Goal: Task Accomplishment & Management: Manage account settings

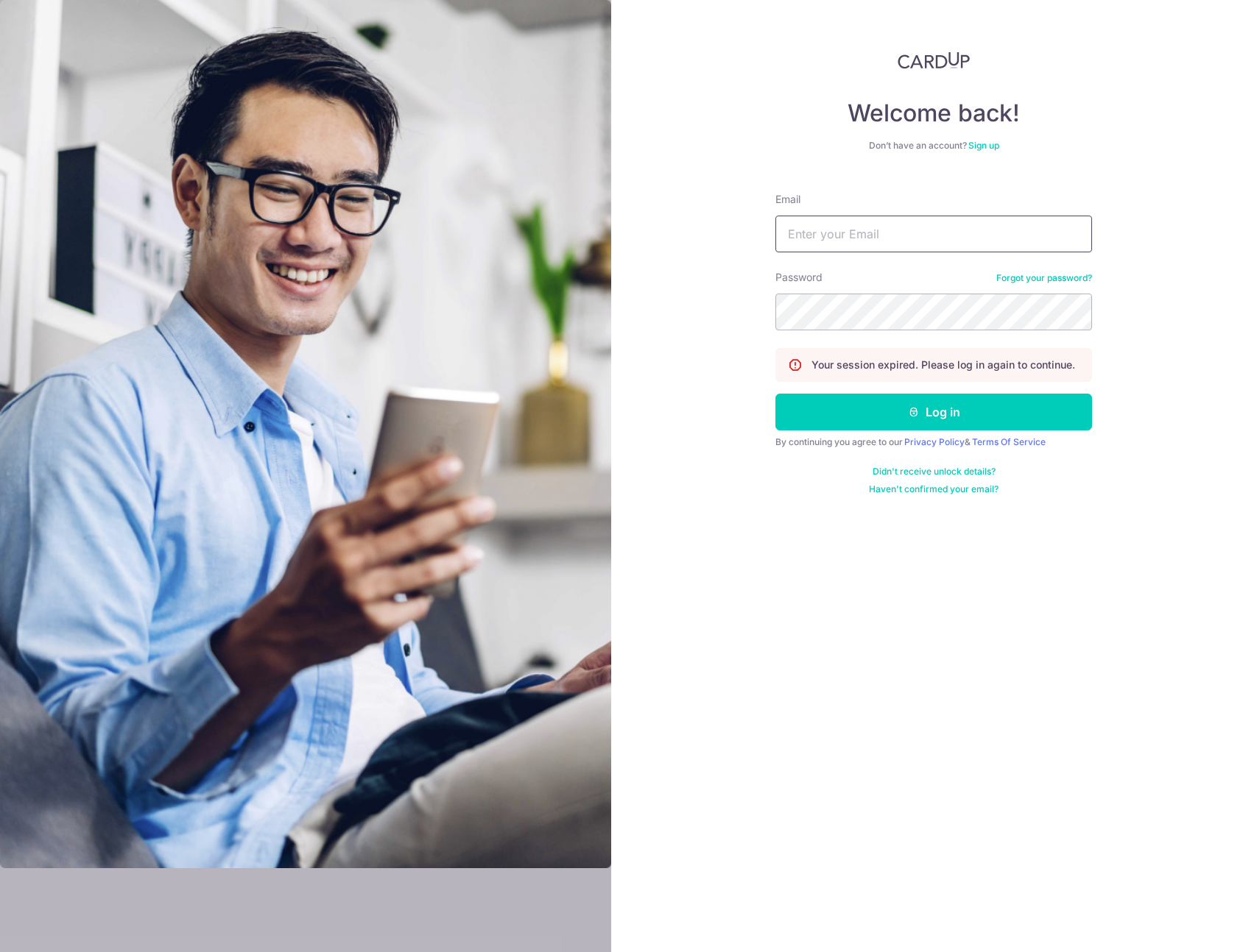
click at [830, 222] on input "Email" at bounding box center [934, 234] width 317 height 37
type input "[EMAIL_ADDRESS][DOMAIN_NAME]"
click at [775, 394] on button "Log in" at bounding box center [934, 412] width 317 height 37
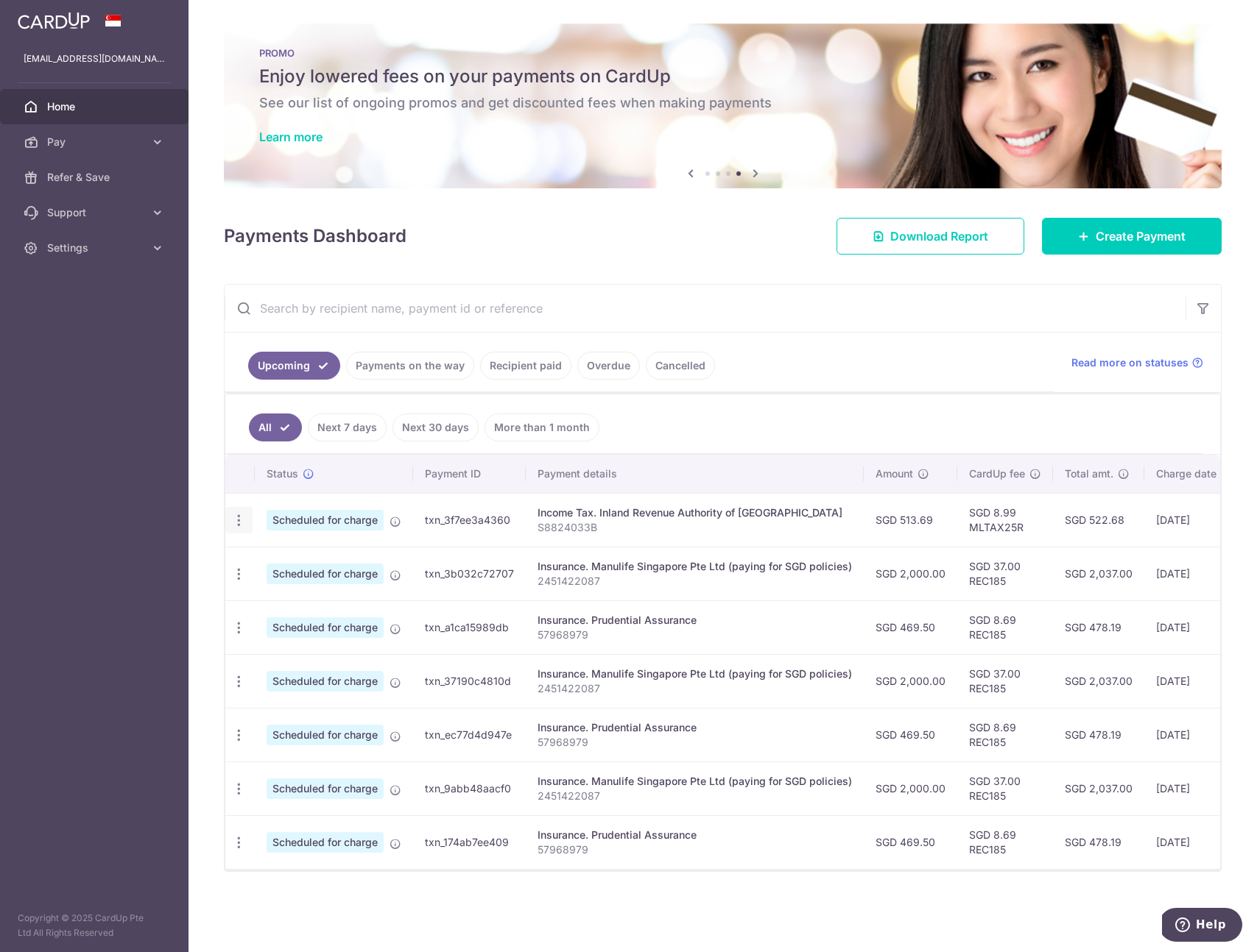
click at [237, 523] on icon "button" at bounding box center [238, 520] width 15 height 15
click at [286, 566] on span "Update payment" at bounding box center [317, 561] width 100 height 18
radio input "true"
type input "513.69"
type input "23/10/2025"
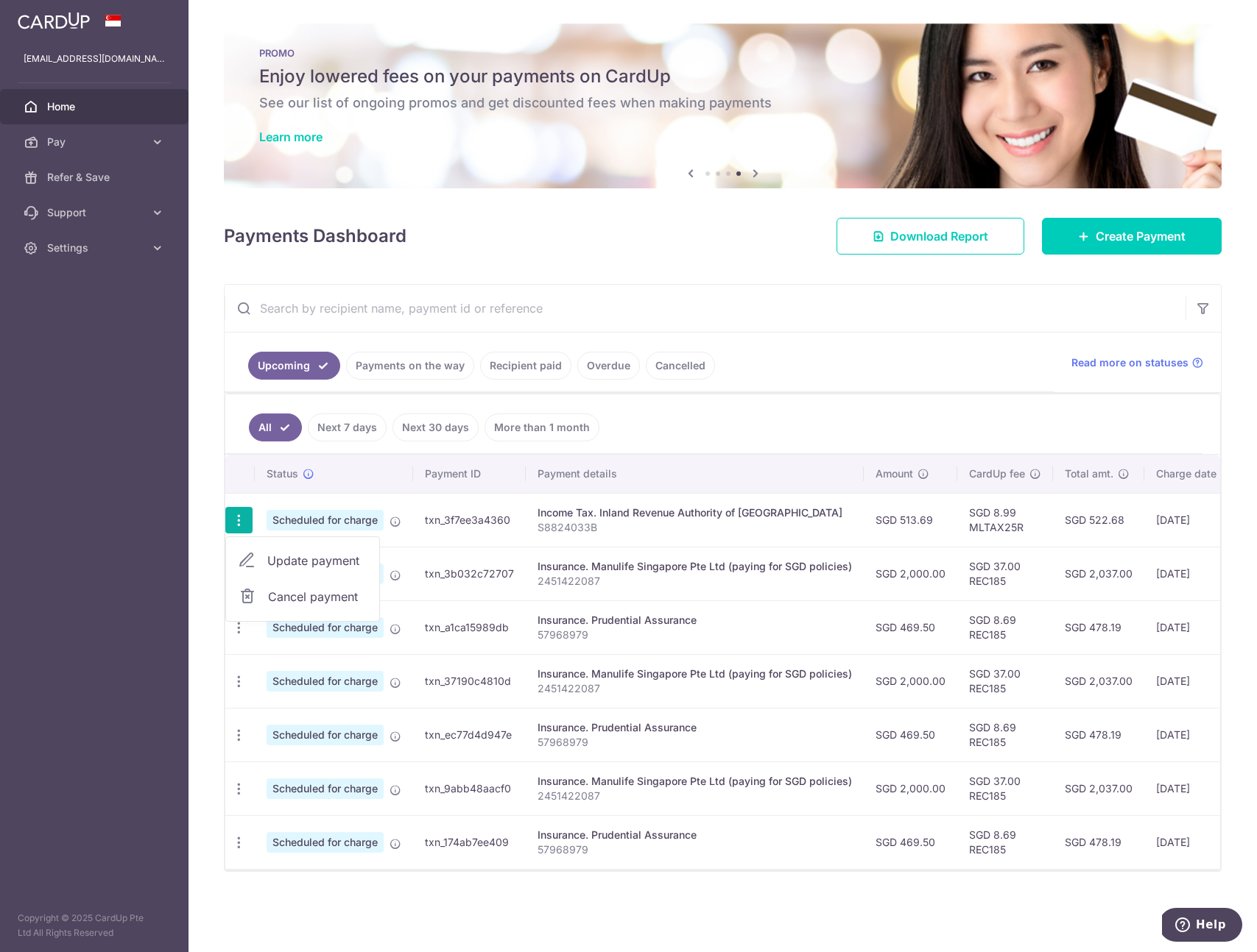
type input "S8824033B"
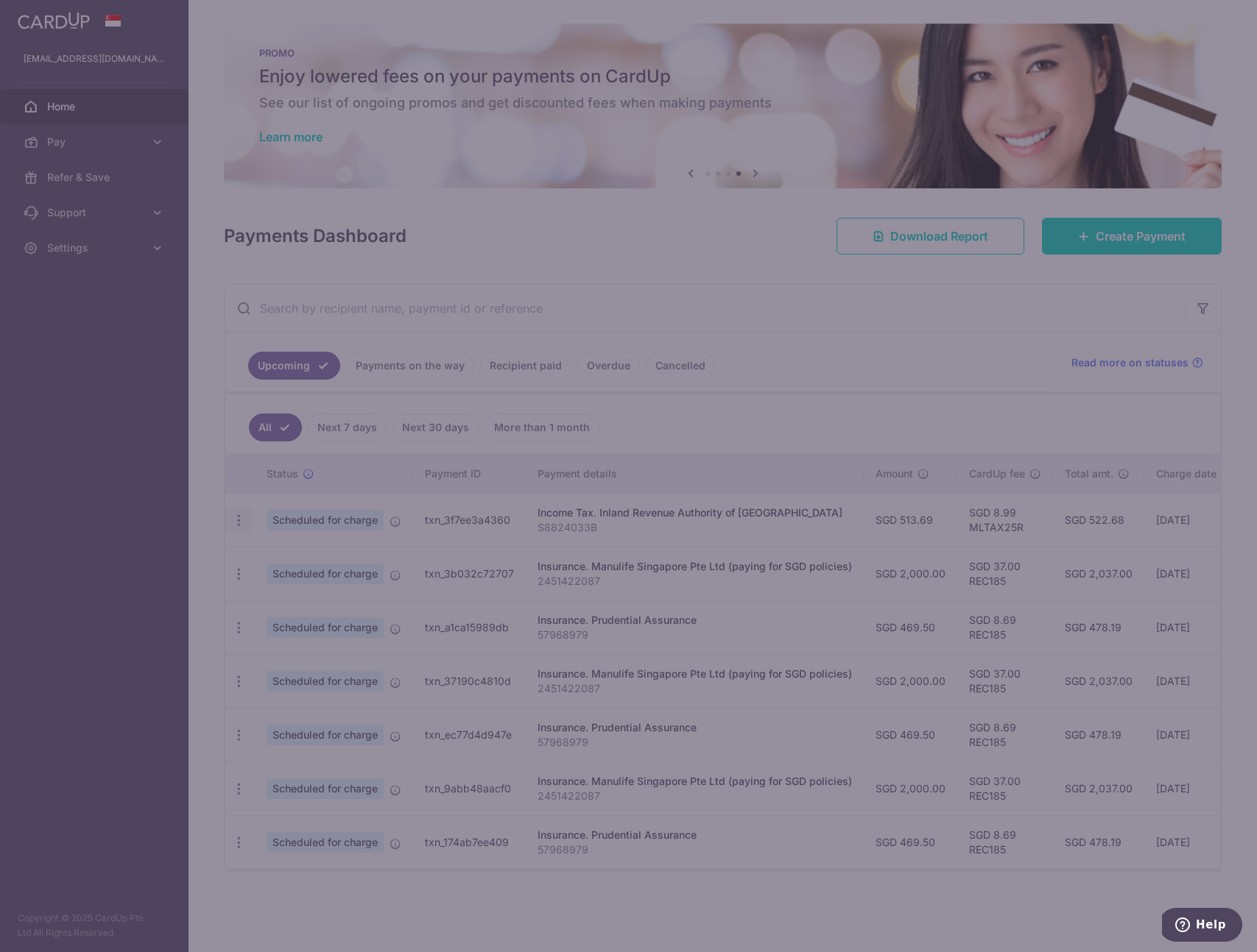
type input "MLTAX25R"
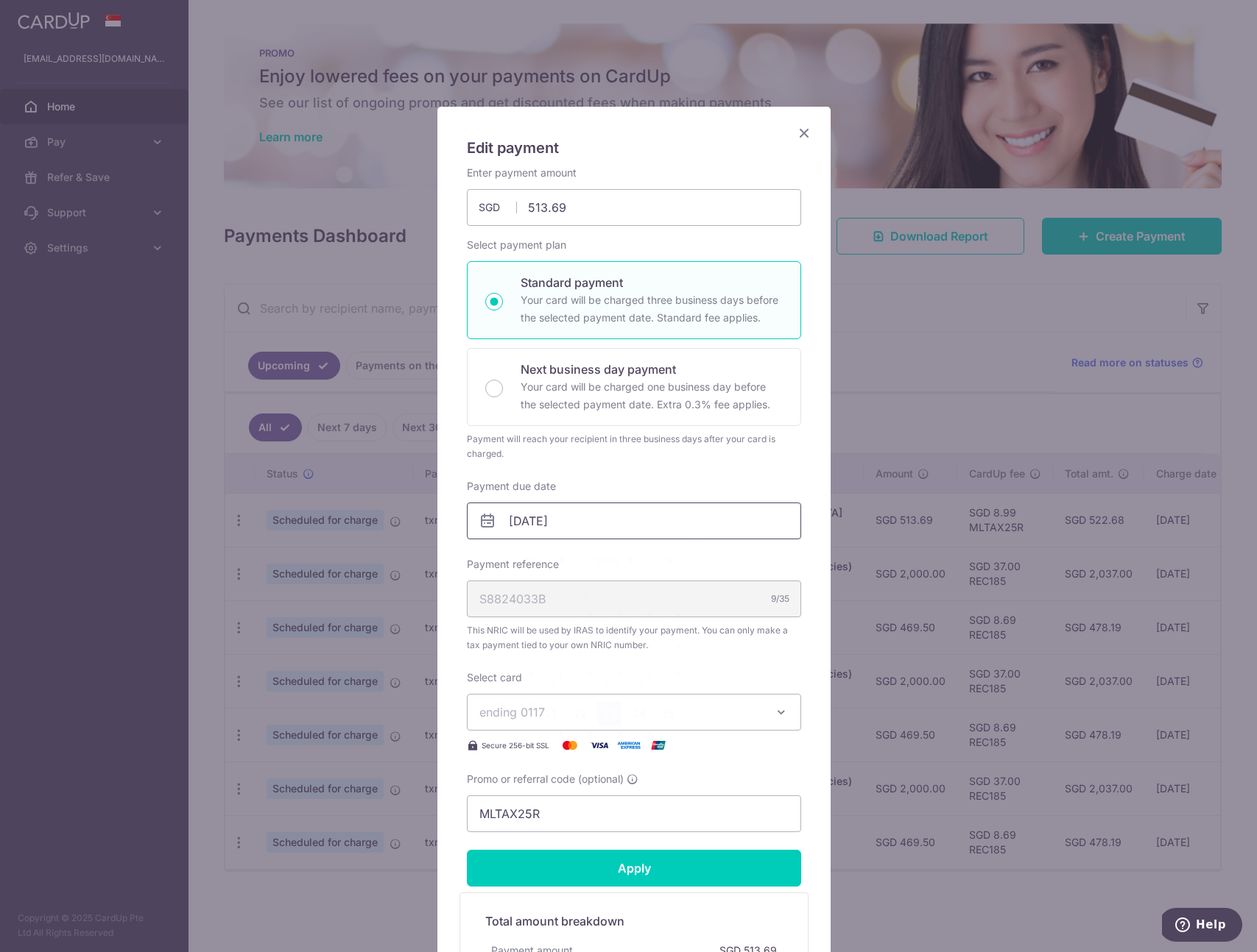
click at [653, 518] on input "23/10/2025" at bounding box center [634, 521] width 335 height 37
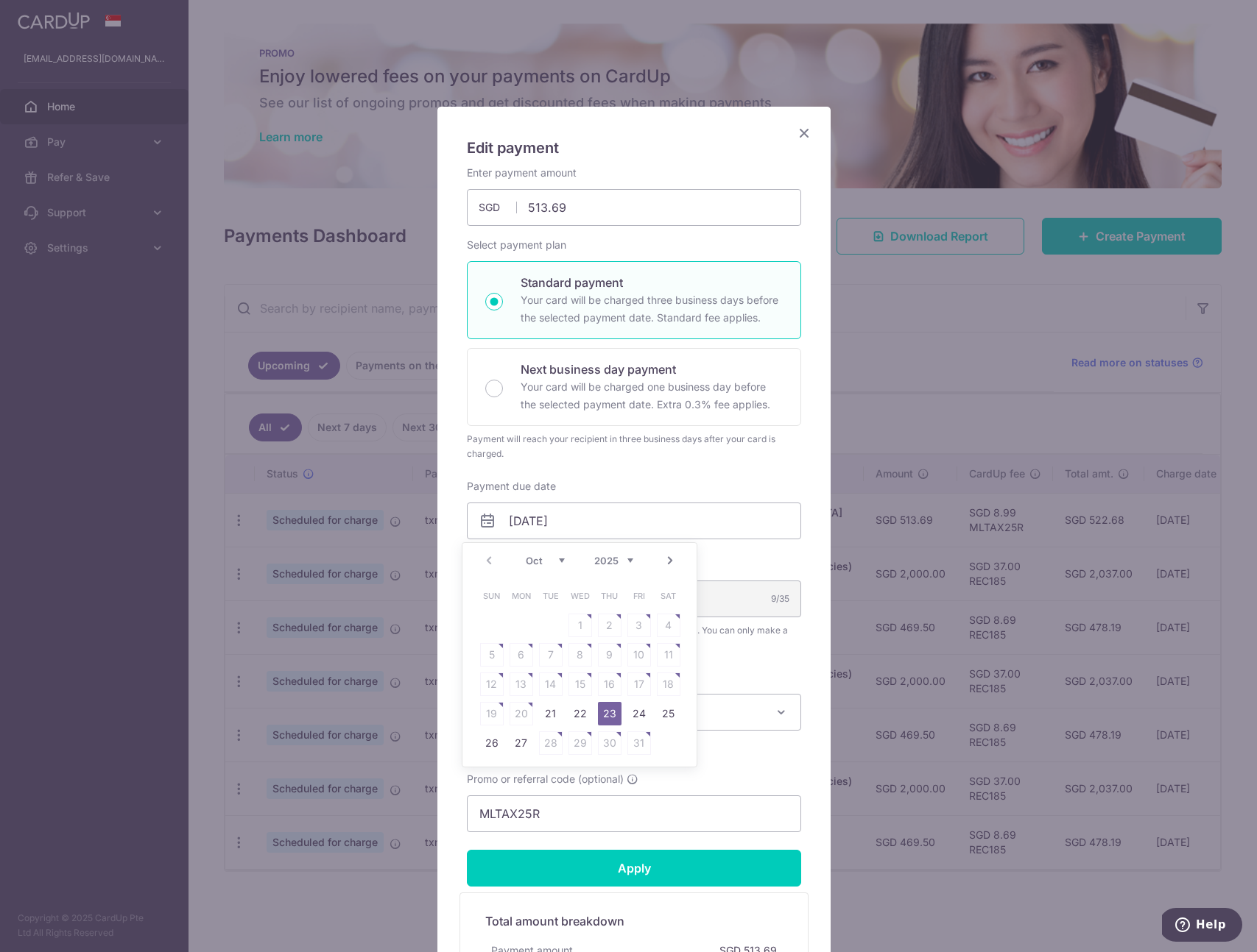
click at [663, 565] on link "Next" at bounding box center [670, 561] width 18 height 18
click at [641, 659] on link "7" at bounding box center [639, 655] width 24 height 24
type input "07/11/2025"
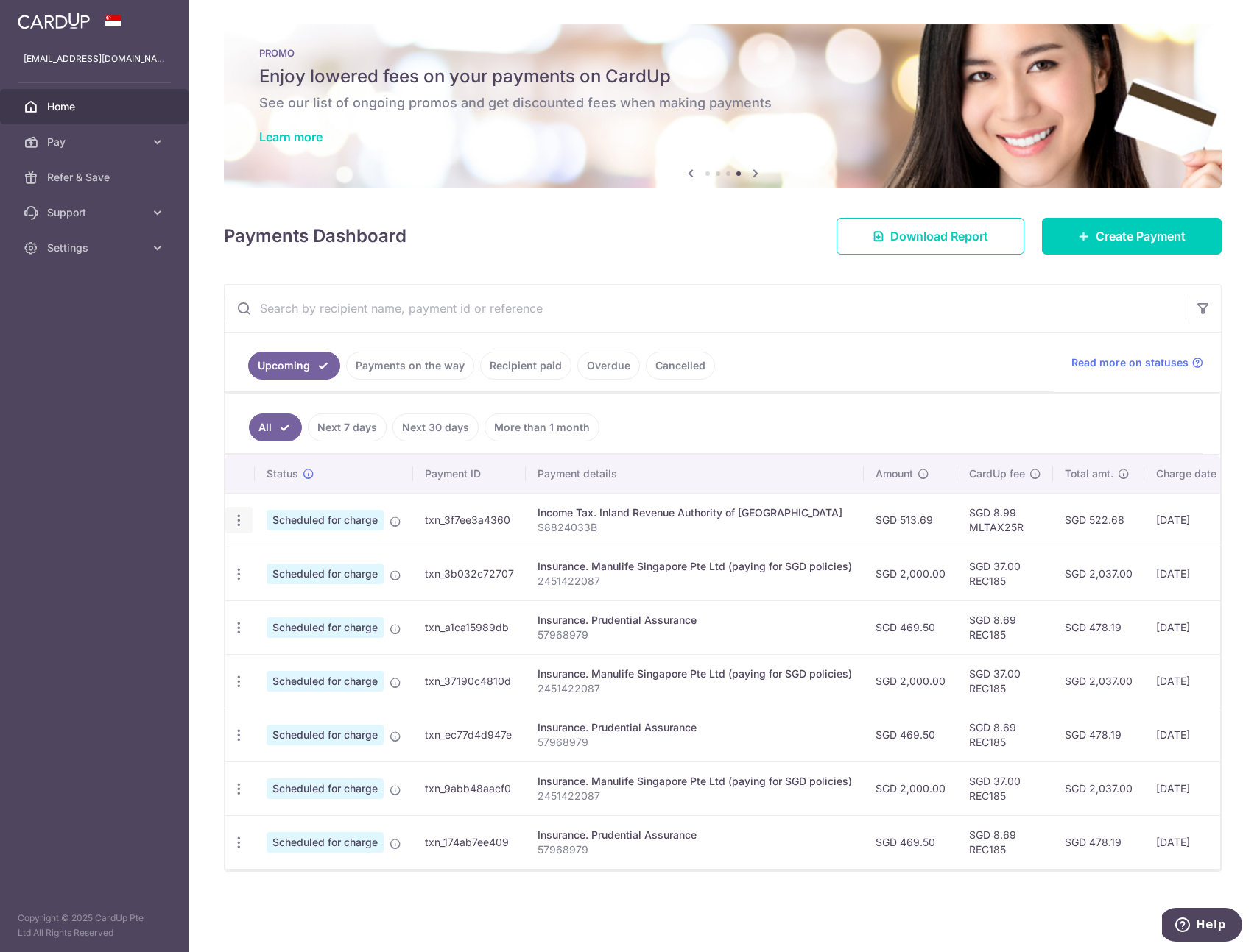
click at [241, 519] on icon "button" at bounding box center [238, 520] width 15 height 15
click at [274, 554] on span "Update payment" at bounding box center [317, 561] width 100 height 18
radio input "true"
type input "[DATE]"
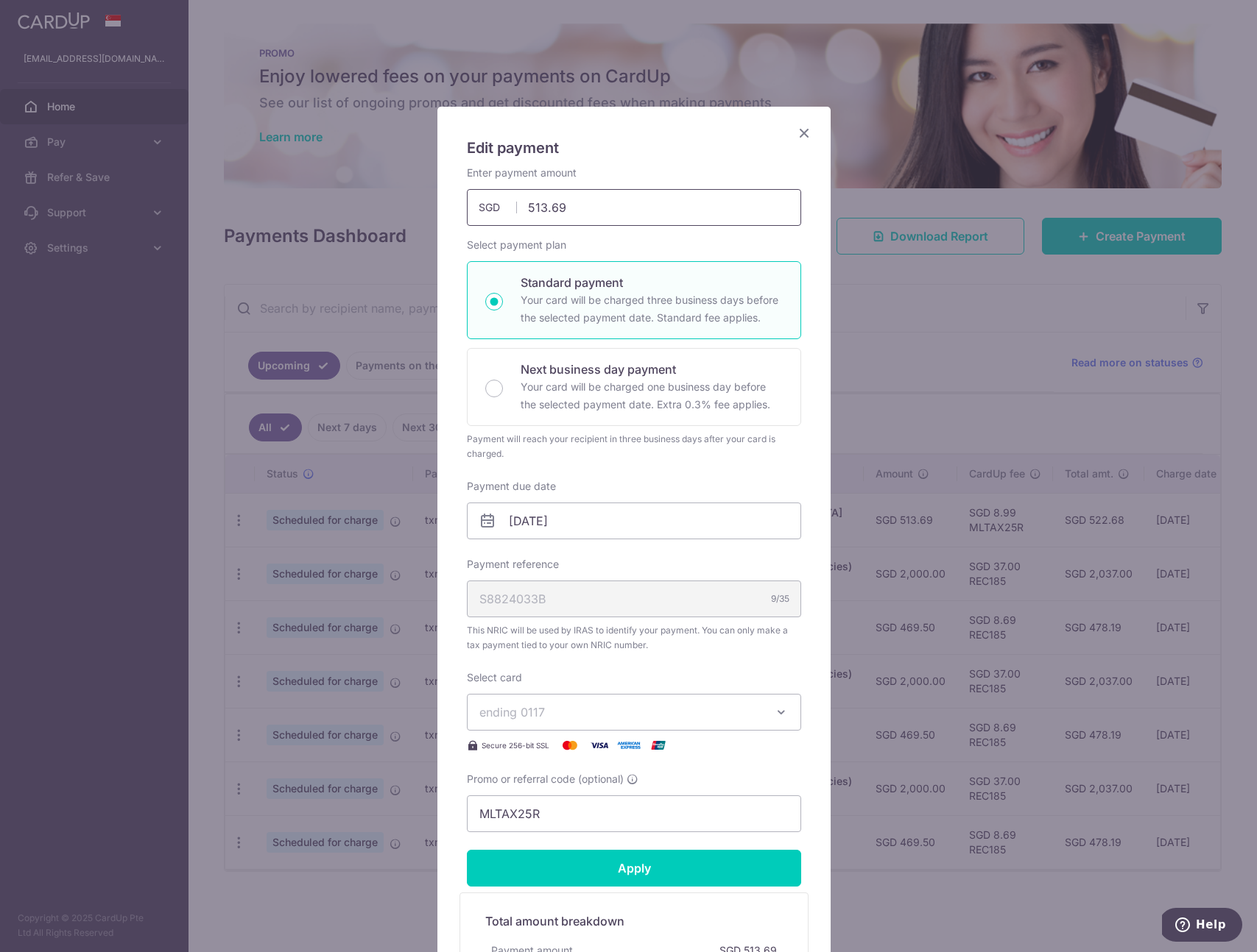
click at [575, 214] on input "513.69" at bounding box center [634, 208] width 335 height 37
type input "513.72"
click at [630, 861] on form "By clicking apply, you will make changes to all payments to Inland Revenue Auth…" at bounding box center [634, 610] width 335 height 891
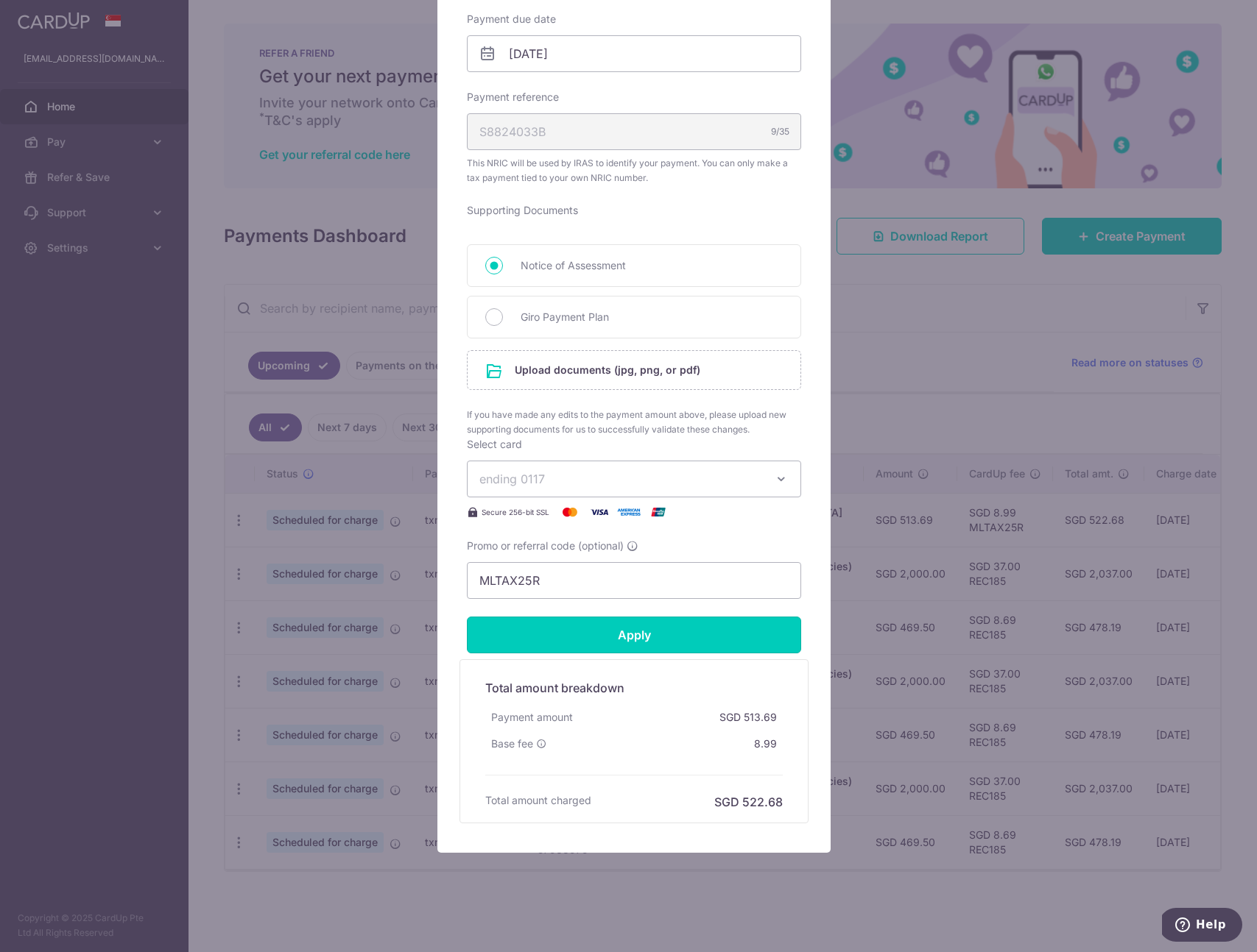
scroll to position [474, 0]
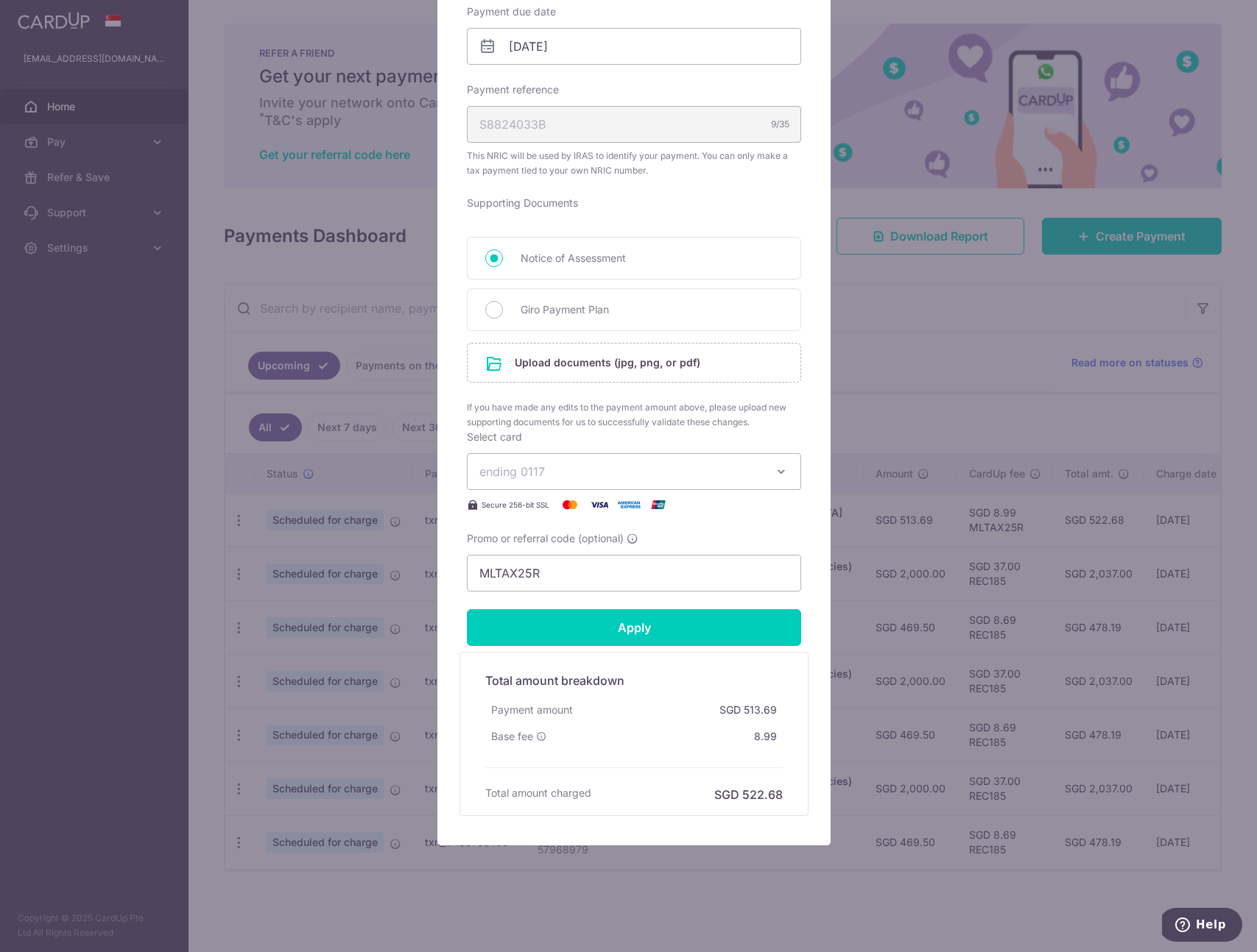
click at [722, 467] on span "ending 0117" at bounding box center [620, 472] width 282 height 18
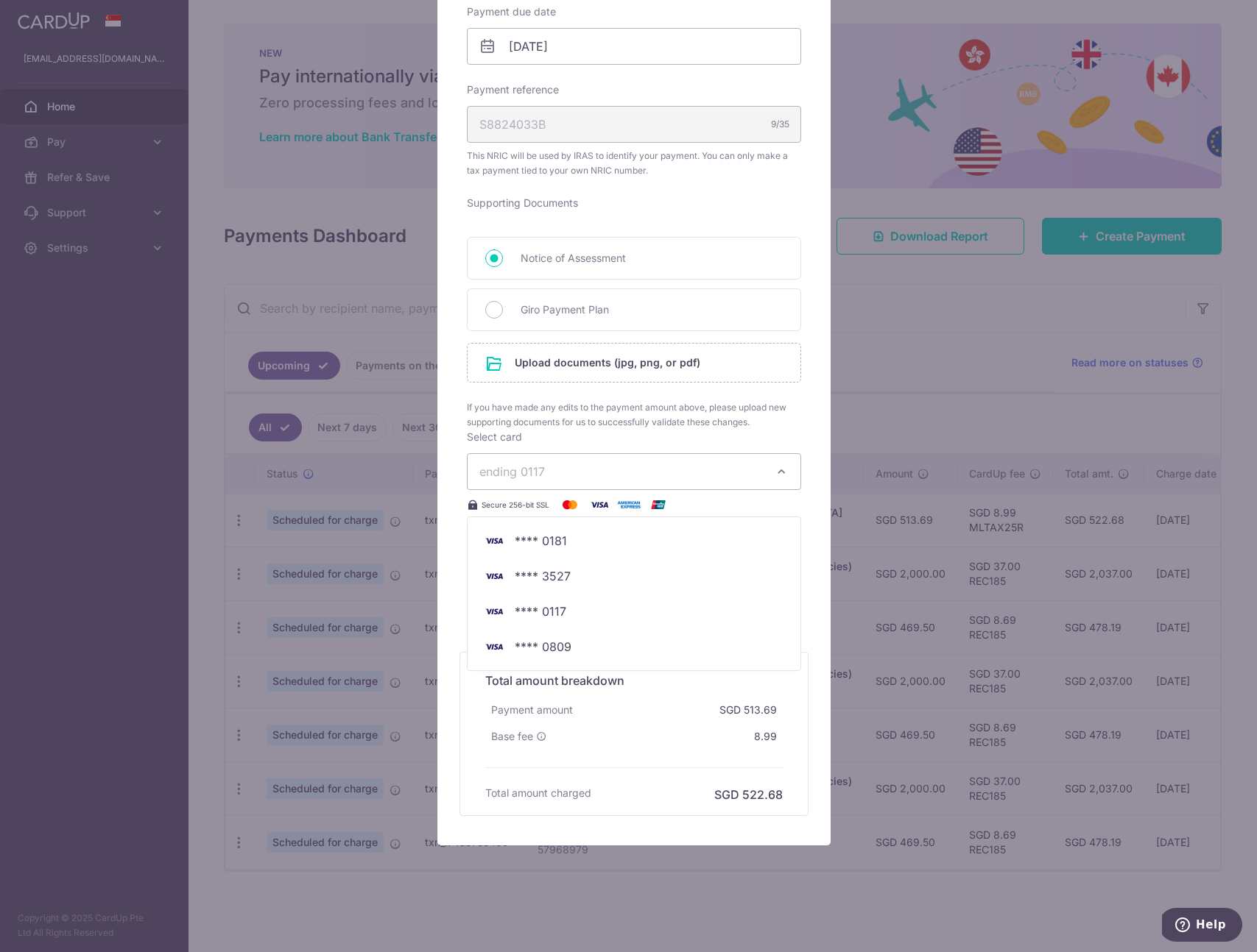
click at [808, 334] on div "Edit payment By clicking apply, you will make changes to all payments to Inland…" at bounding box center [634, 239] width 393 height 1214
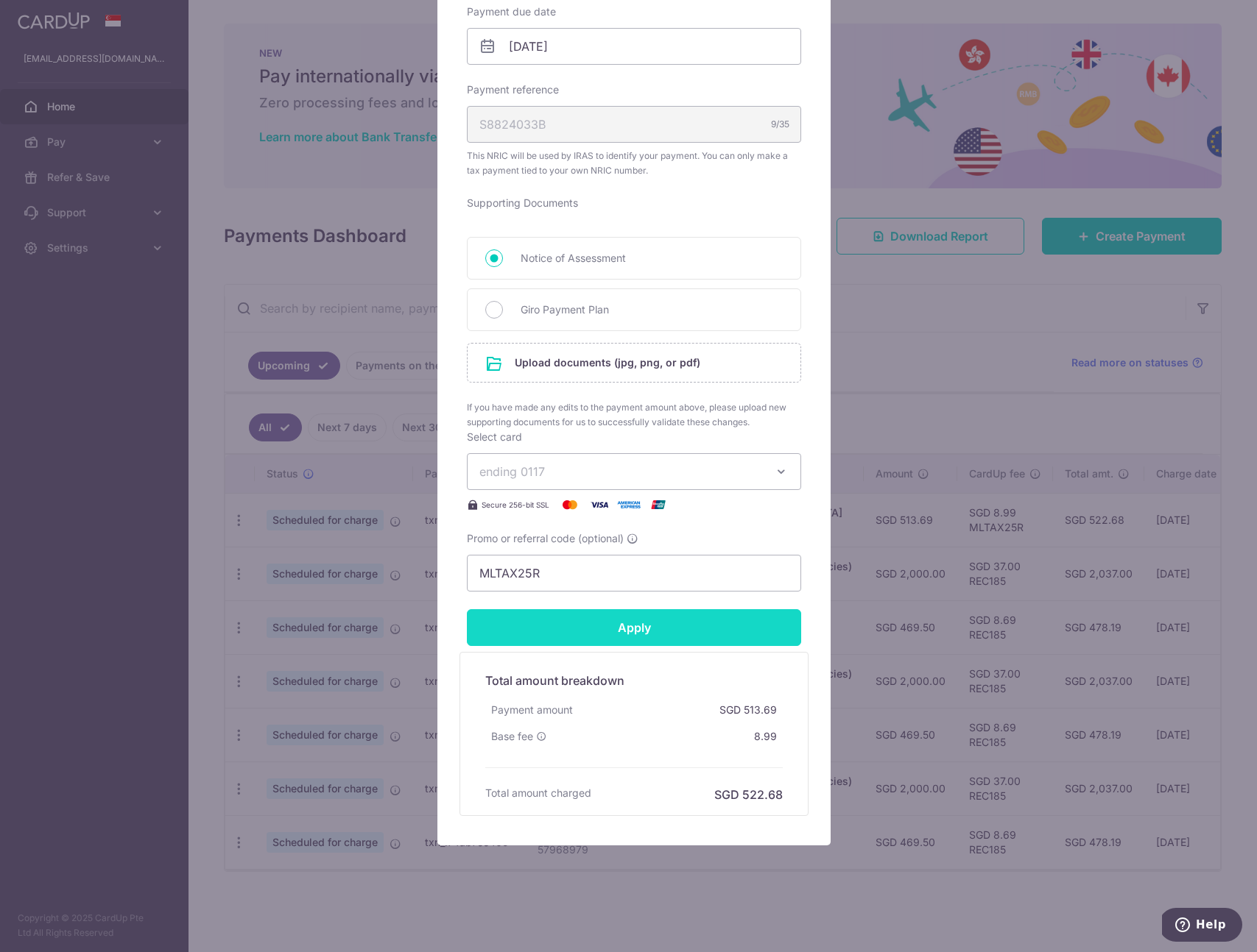
click at [626, 626] on input "Apply" at bounding box center [634, 628] width 335 height 37
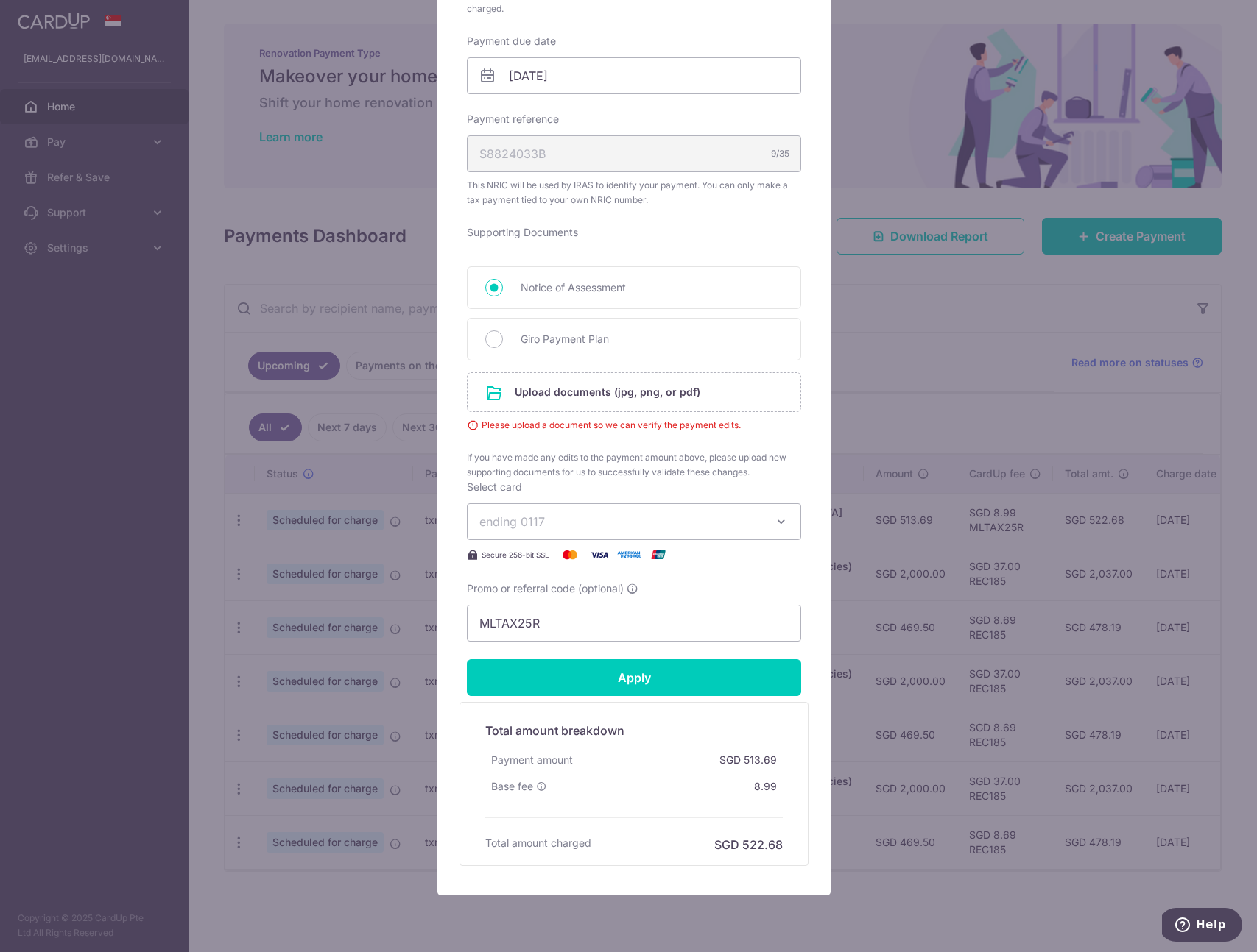
scroll to position [347, 0]
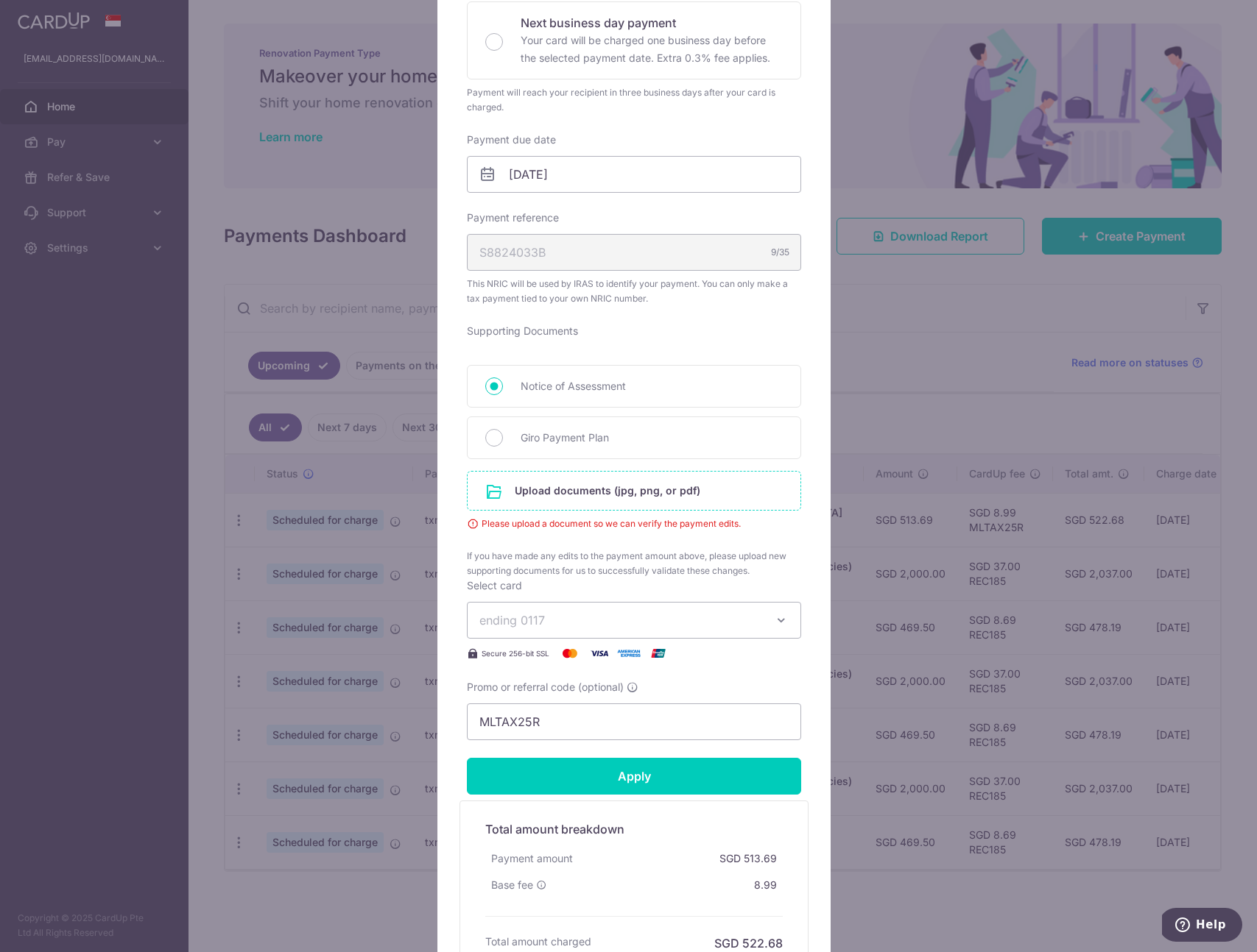
click at [664, 501] on input "file" at bounding box center [634, 490] width 333 height 38
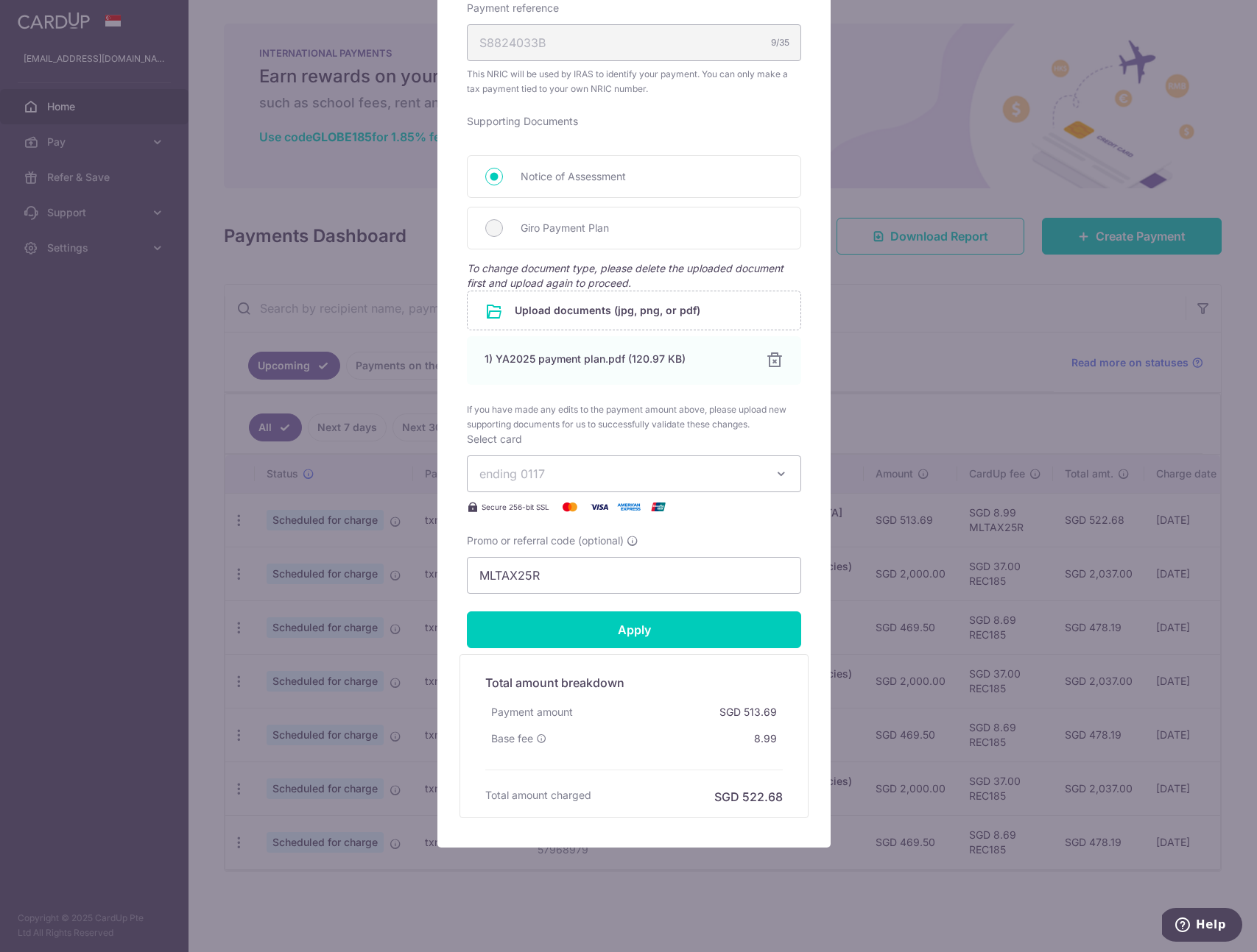
scroll to position [558, 0]
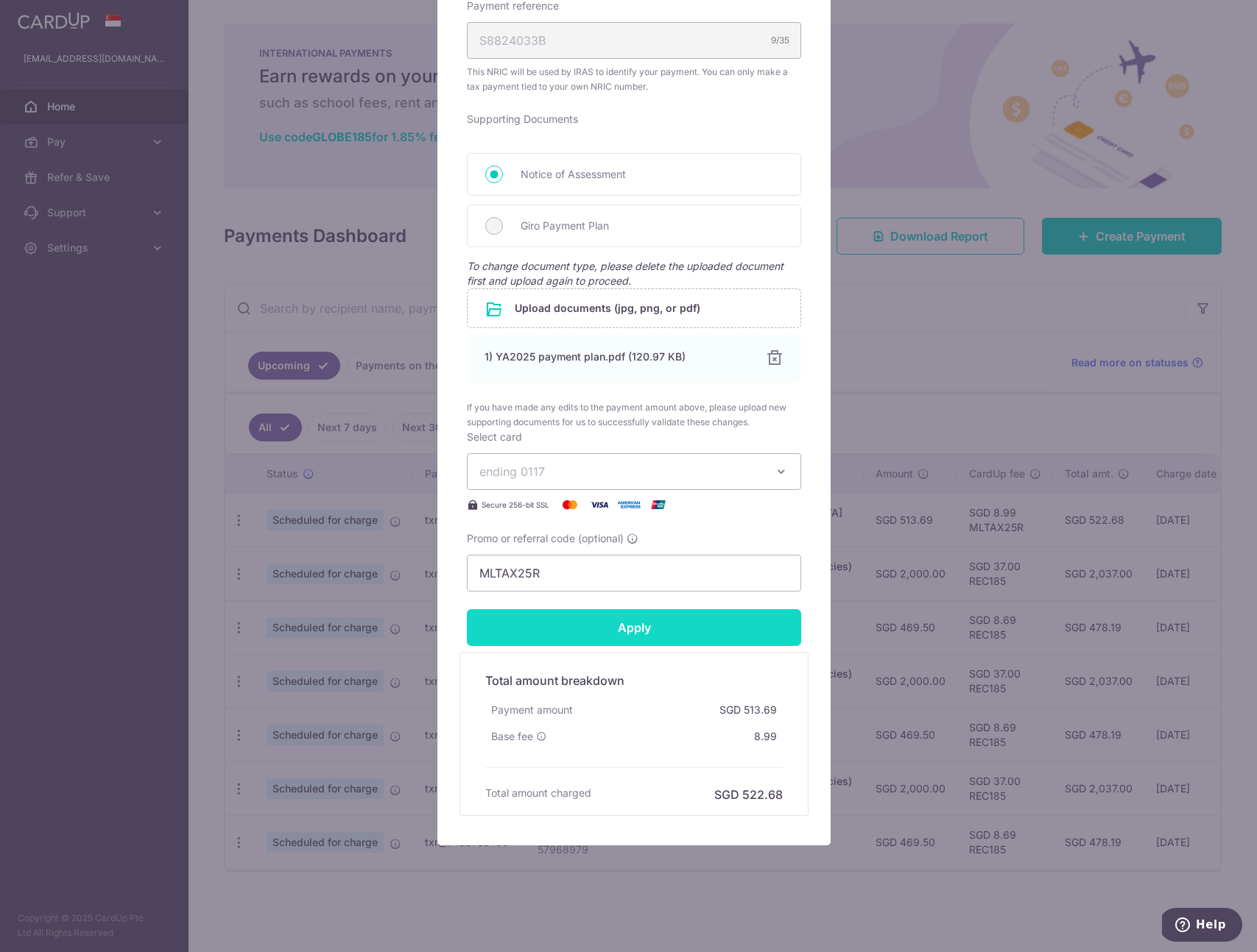
click at [595, 630] on input "Apply" at bounding box center [634, 628] width 335 height 37
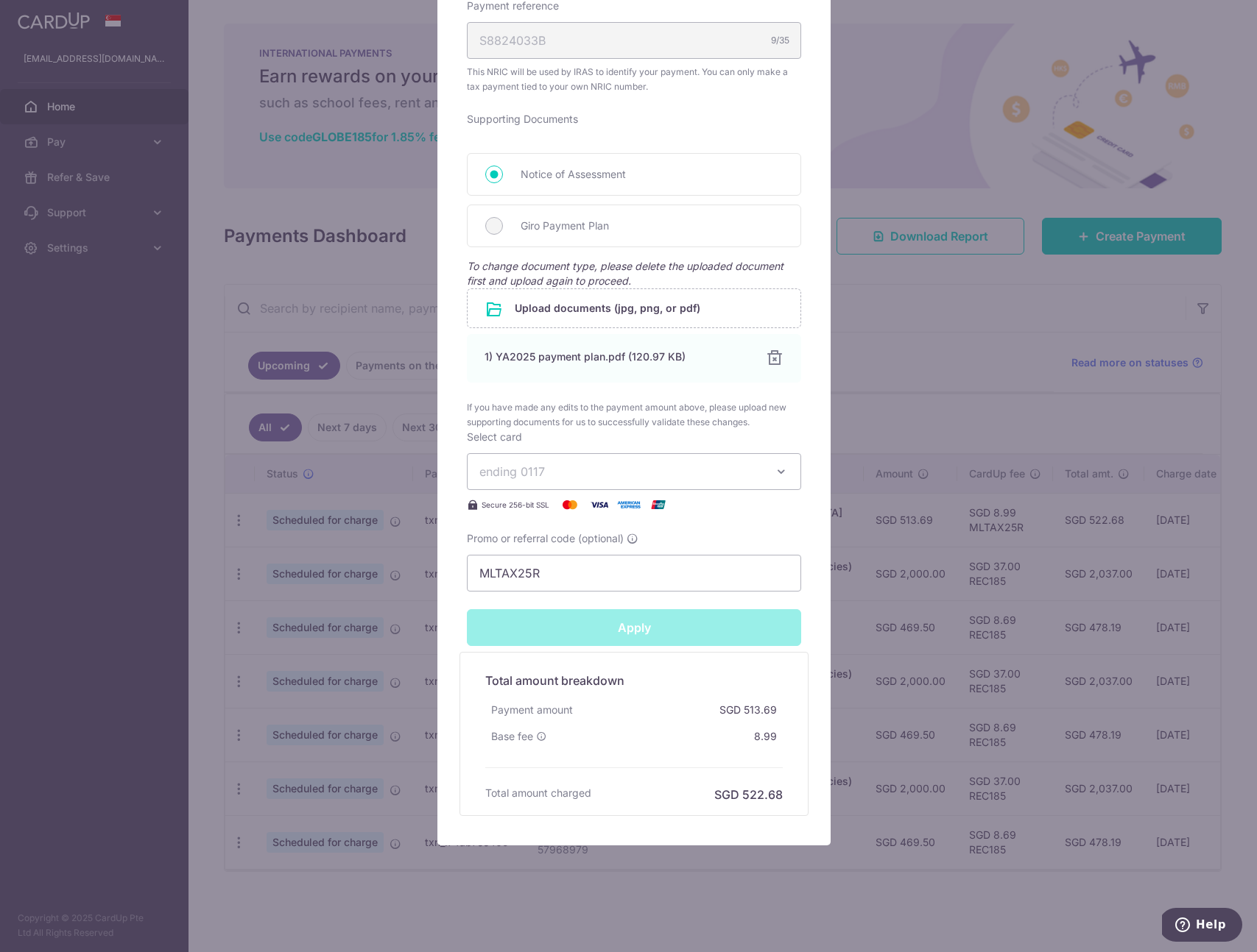
type input "Successfully Applied"
click at [943, 374] on div "Edit payment By clicking apply, you will make changes to all payments to Inland…" at bounding box center [628, 476] width 1257 height 952
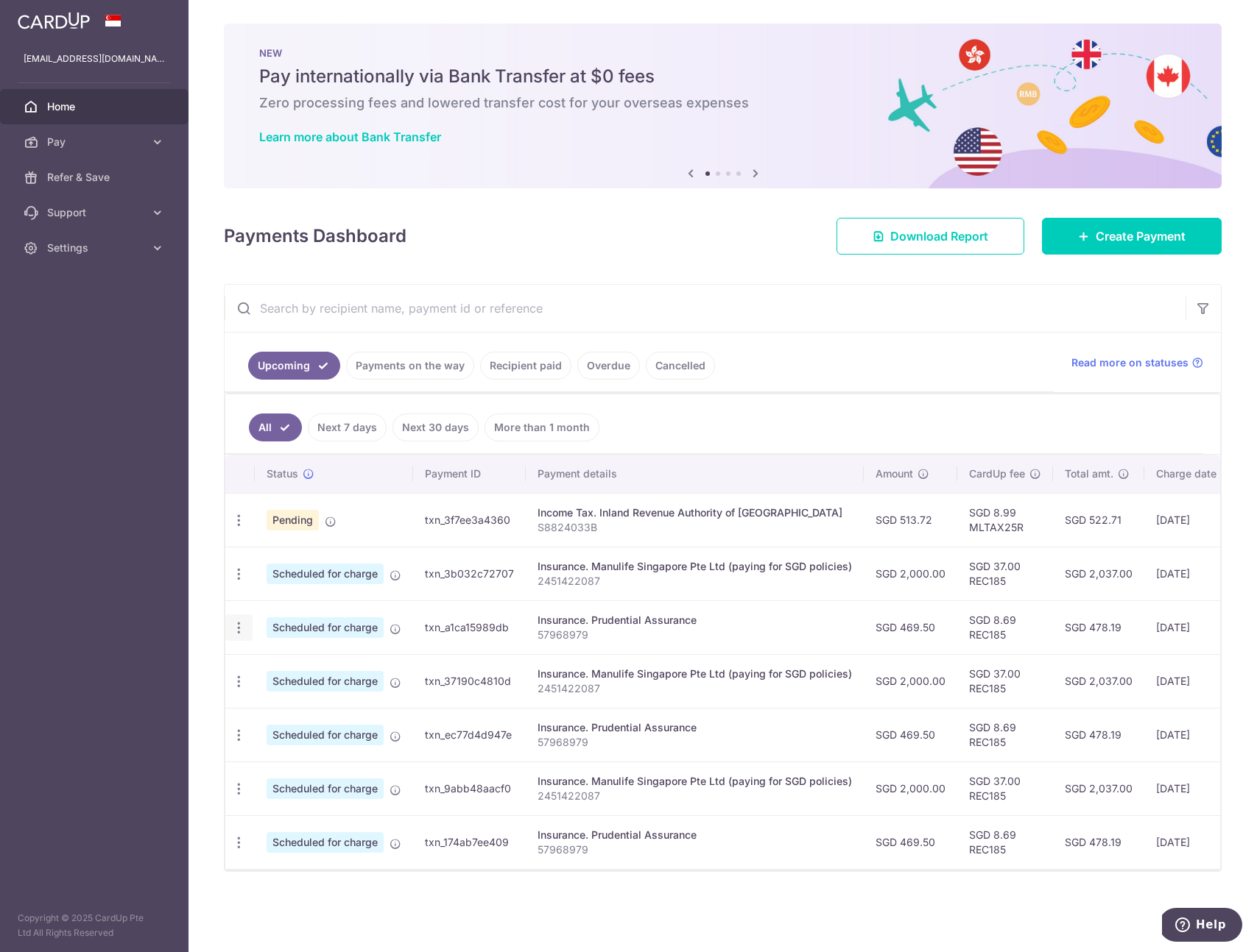
click at [239, 630] on icon "button" at bounding box center [238, 627] width 15 height 15
click at [281, 668] on span "Update payment" at bounding box center [317, 668] width 100 height 18
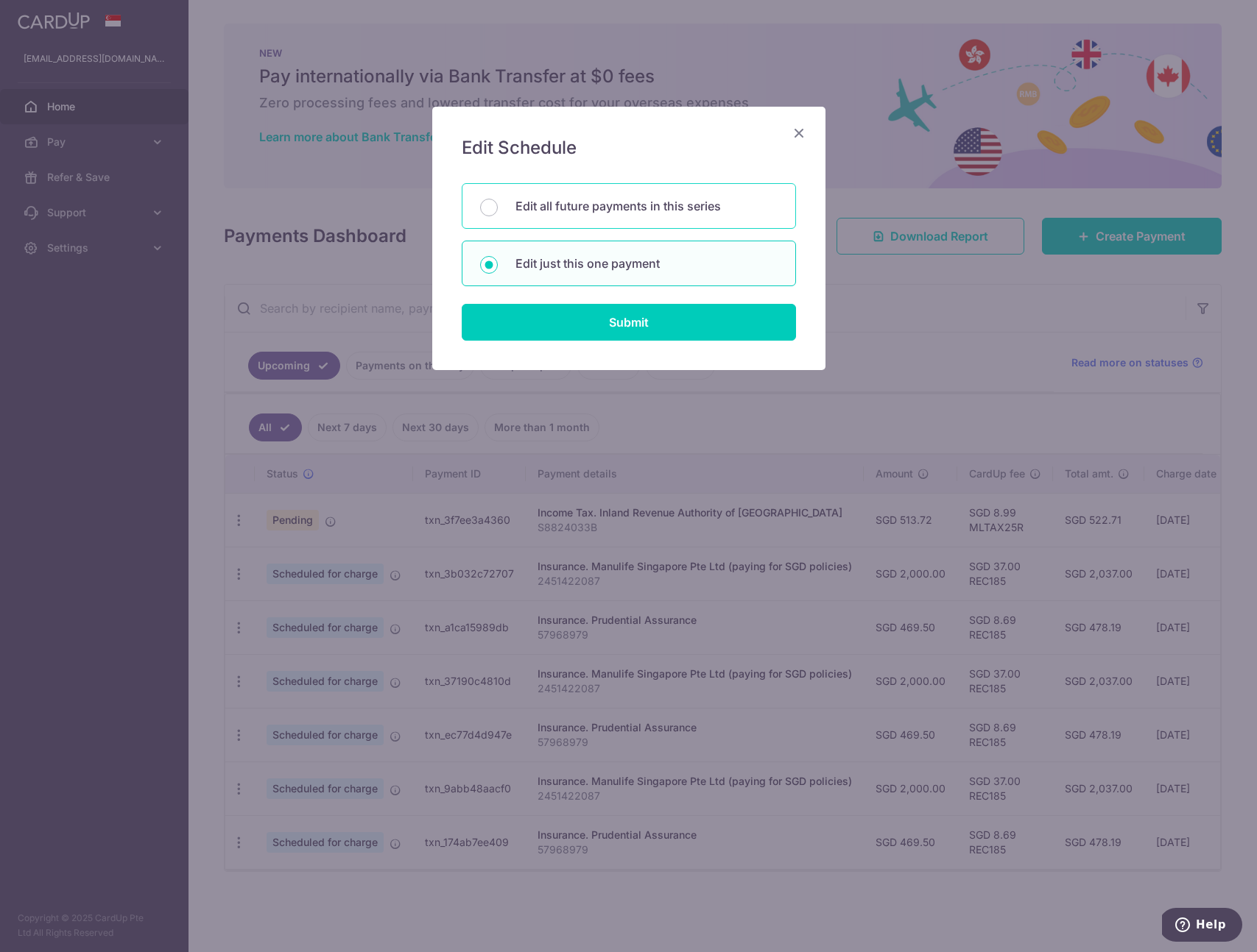
click at [558, 209] on p "Edit all future payments in this series" at bounding box center [646, 206] width 262 height 18
click at [497, 209] on input "Edit all future payments in this series" at bounding box center [489, 208] width 18 height 18
radio input "true"
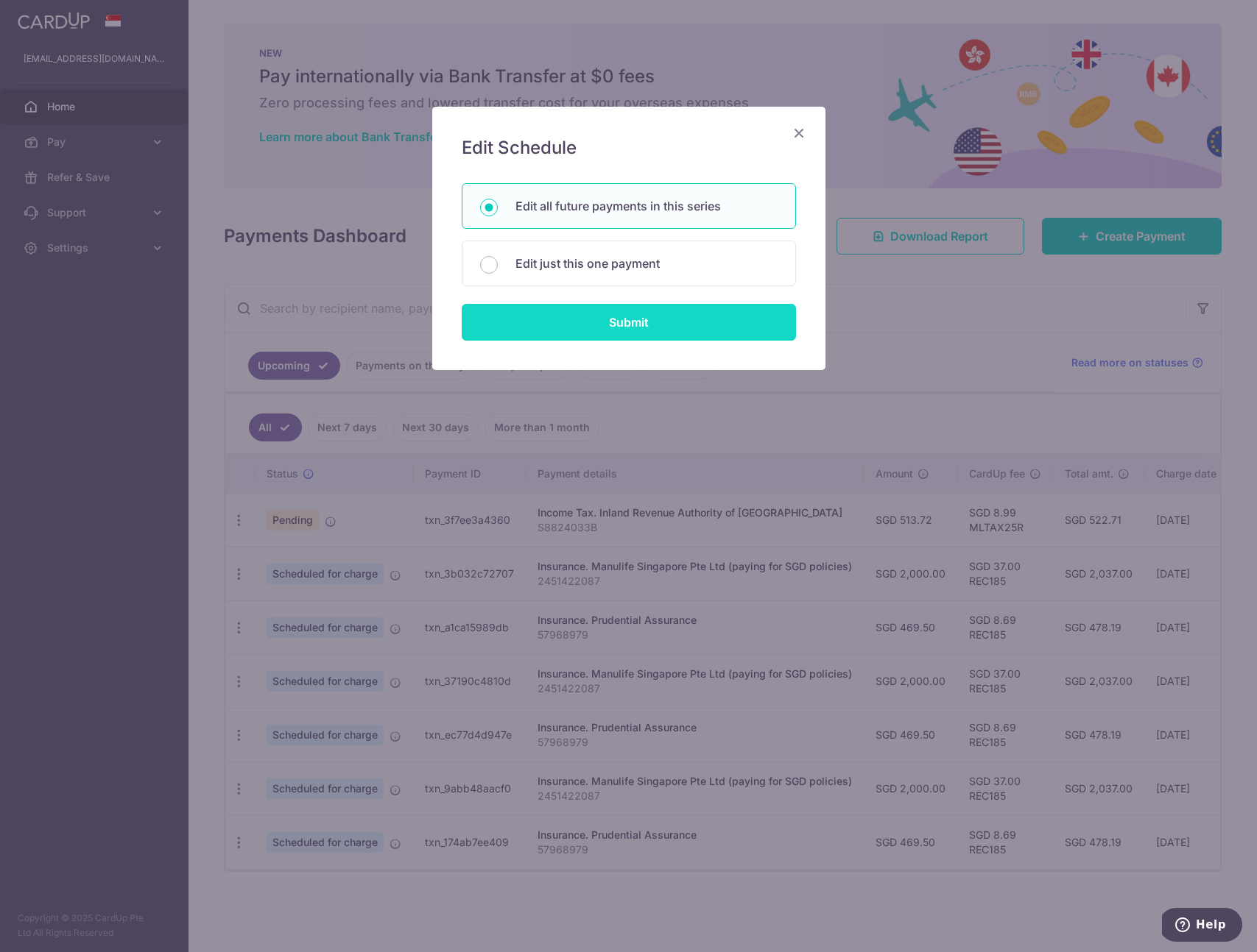
click at [571, 331] on input "Submit" at bounding box center [629, 323] width 335 height 37
radio input "true"
type input "469.50"
type input "57968979"
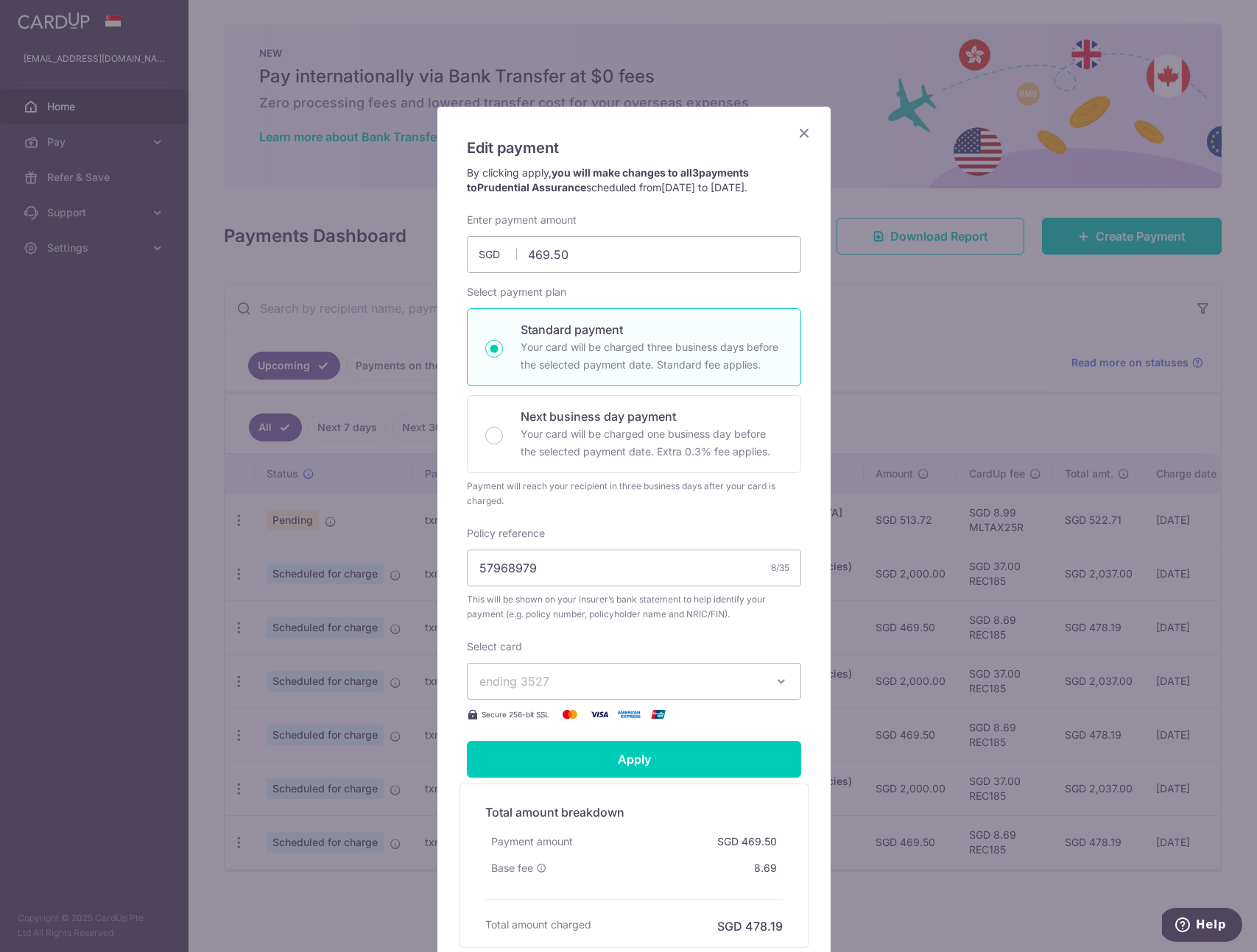
scroll to position [152, 0]
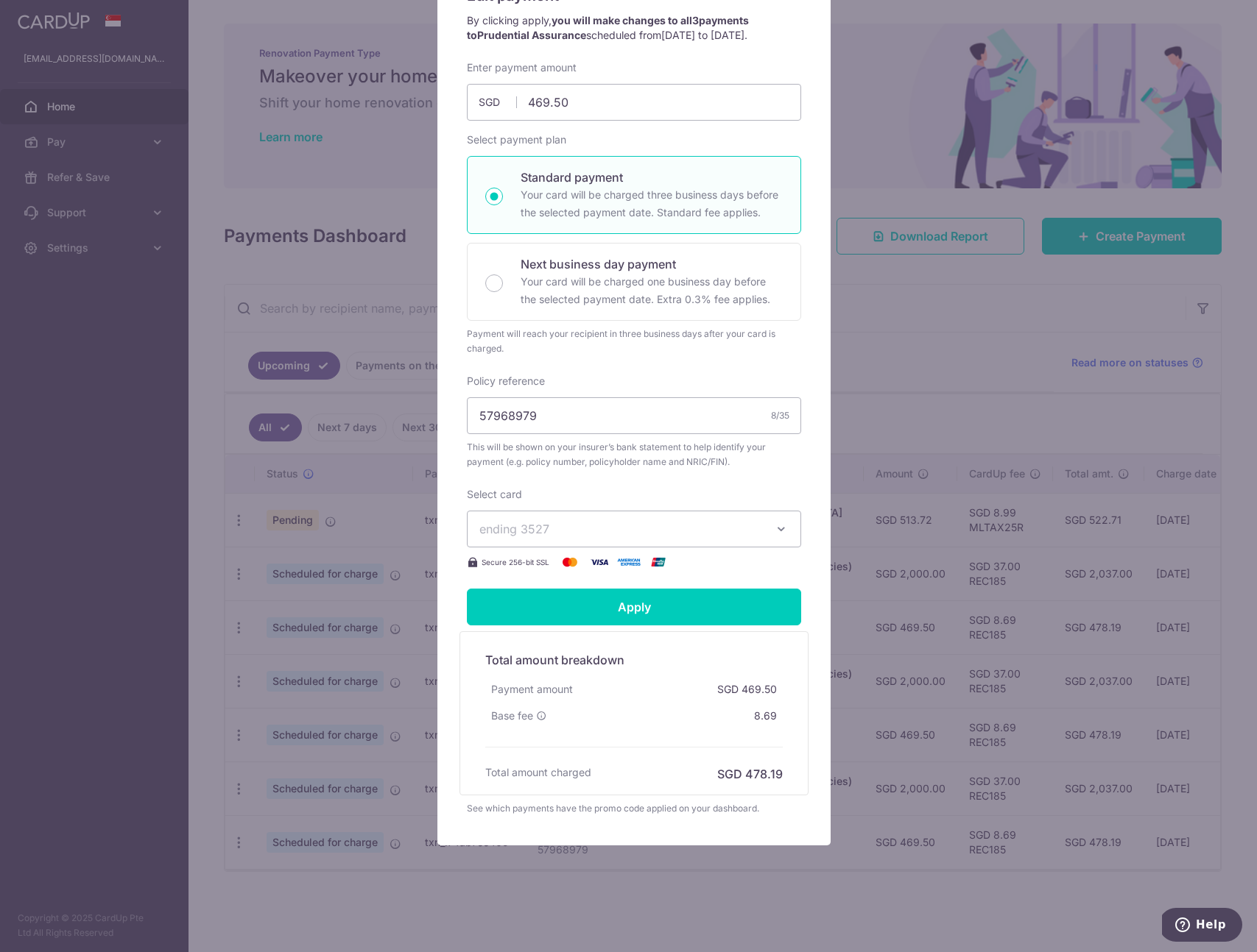
click at [736, 533] on span "ending 3527" at bounding box center [620, 529] width 282 height 18
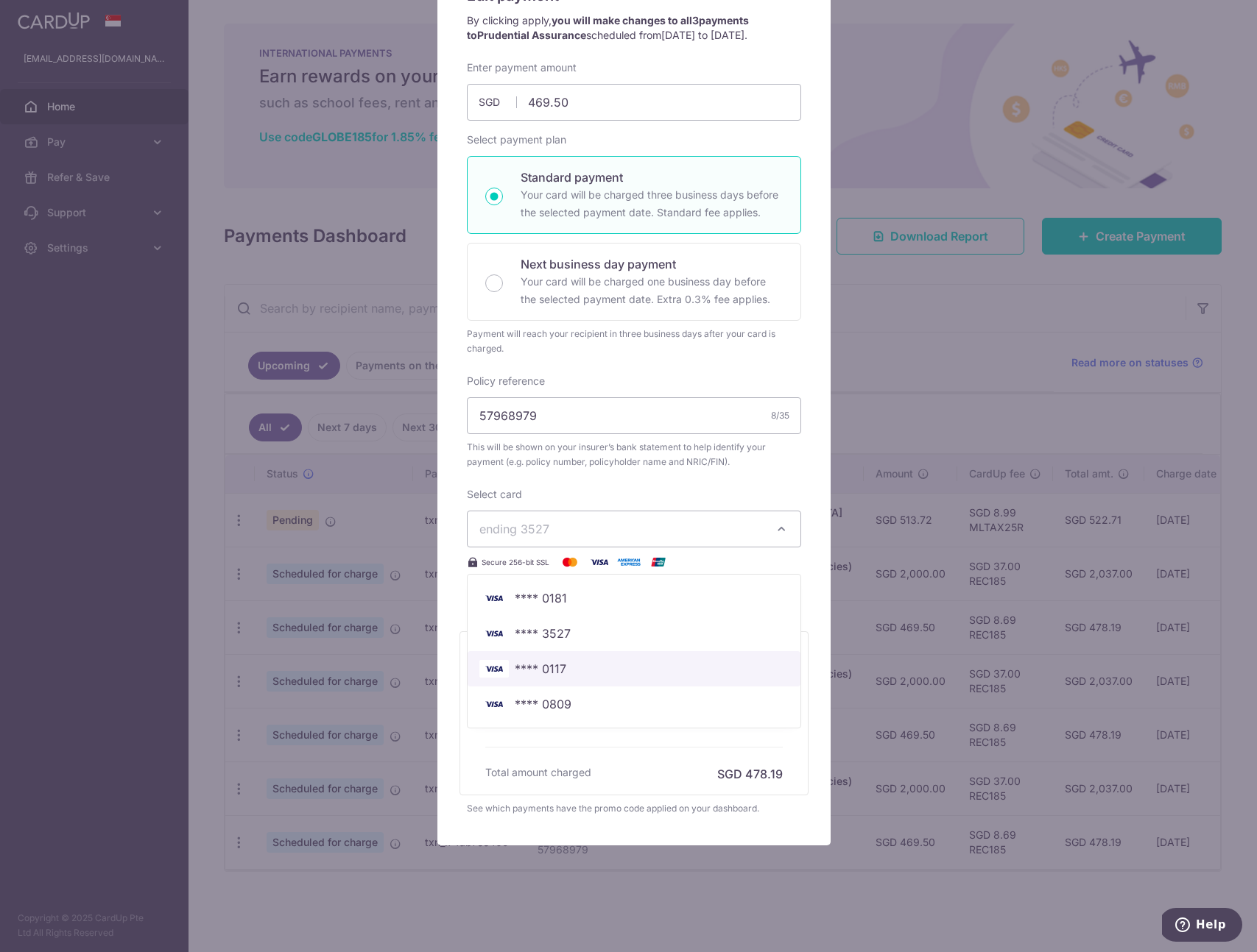
click at [588, 663] on span "**** 0117" at bounding box center [633, 669] width 309 height 18
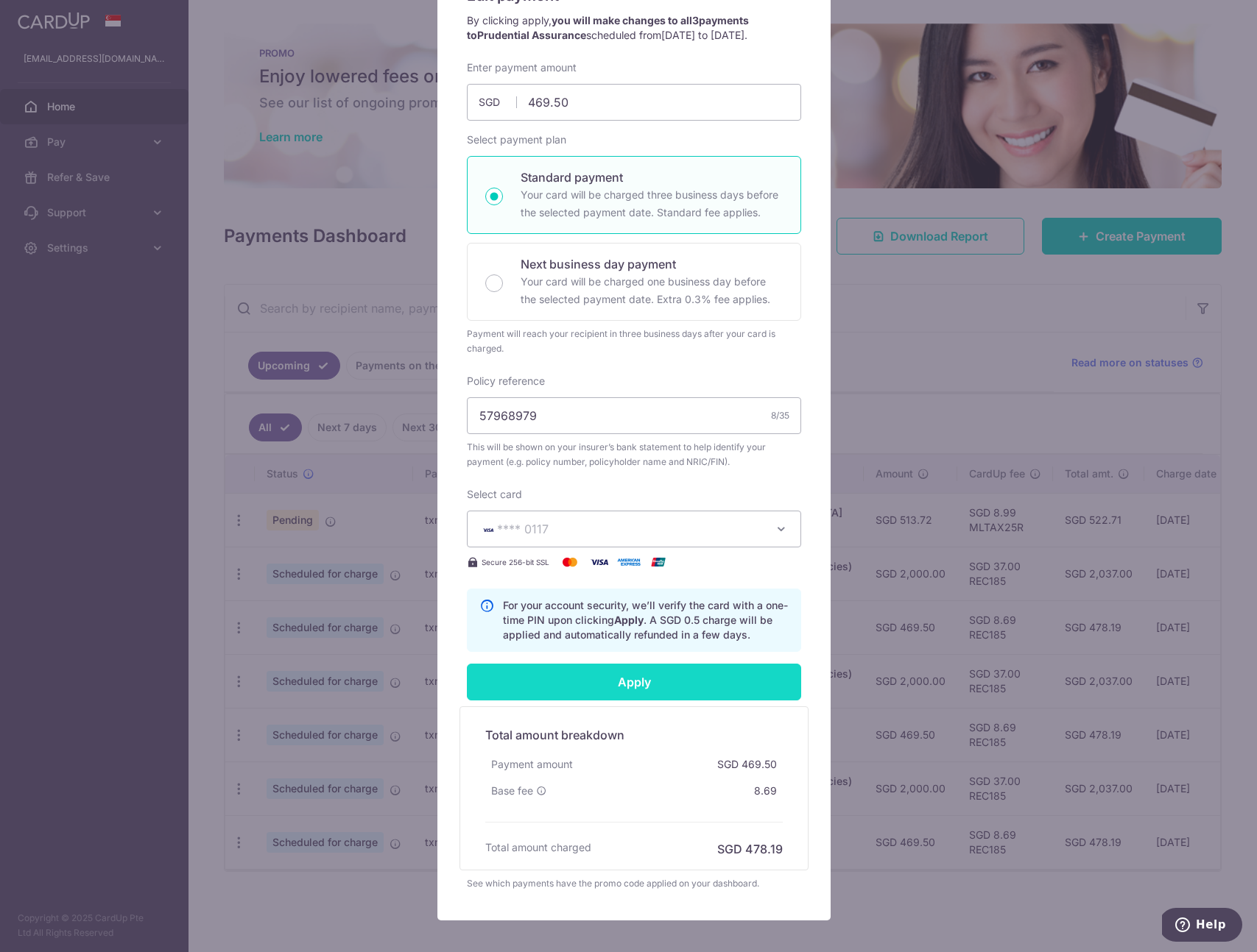
click at [610, 685] on input "Apply" at bounding box center [634, 682] width 335 height 37
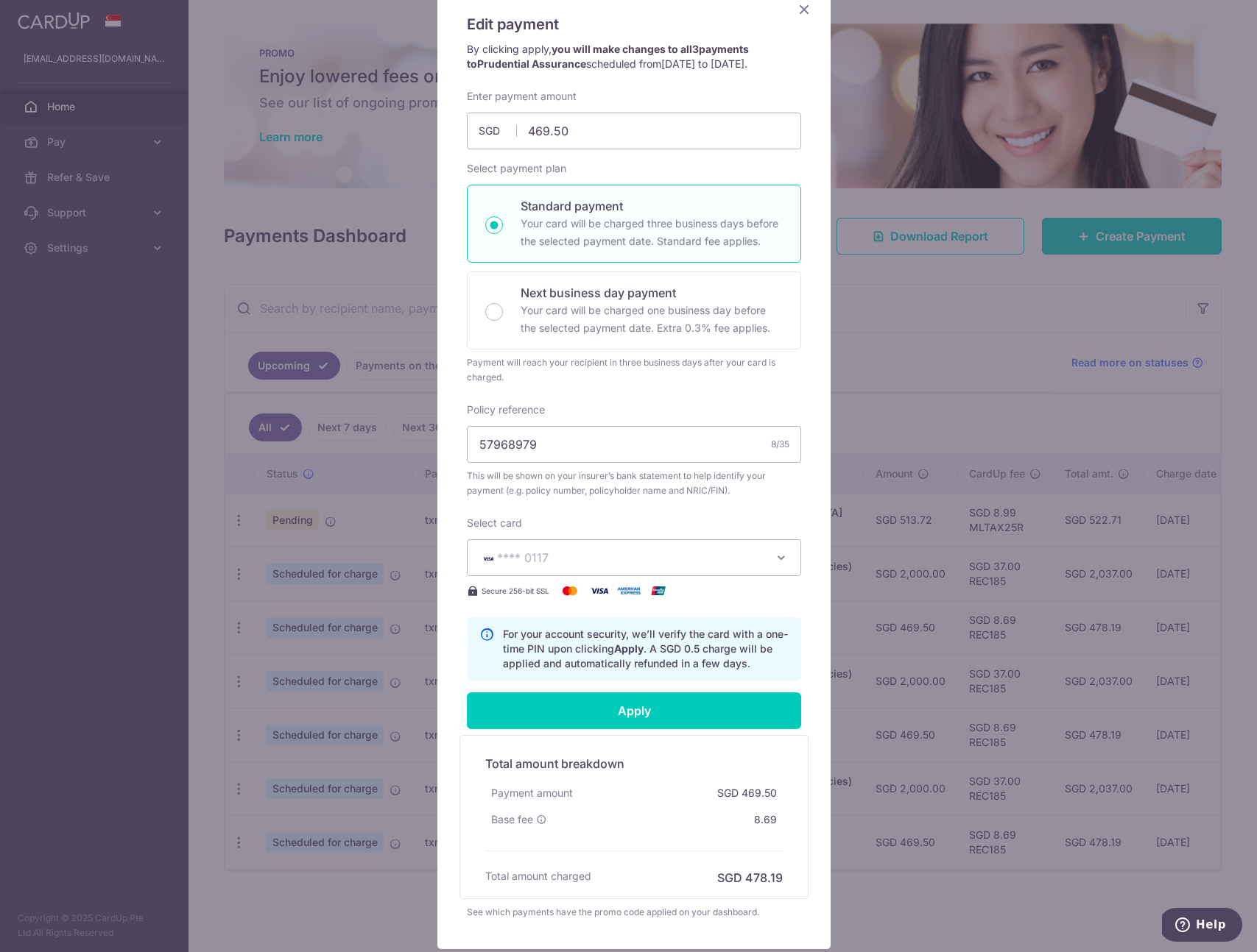
scroll to position [120, 0]
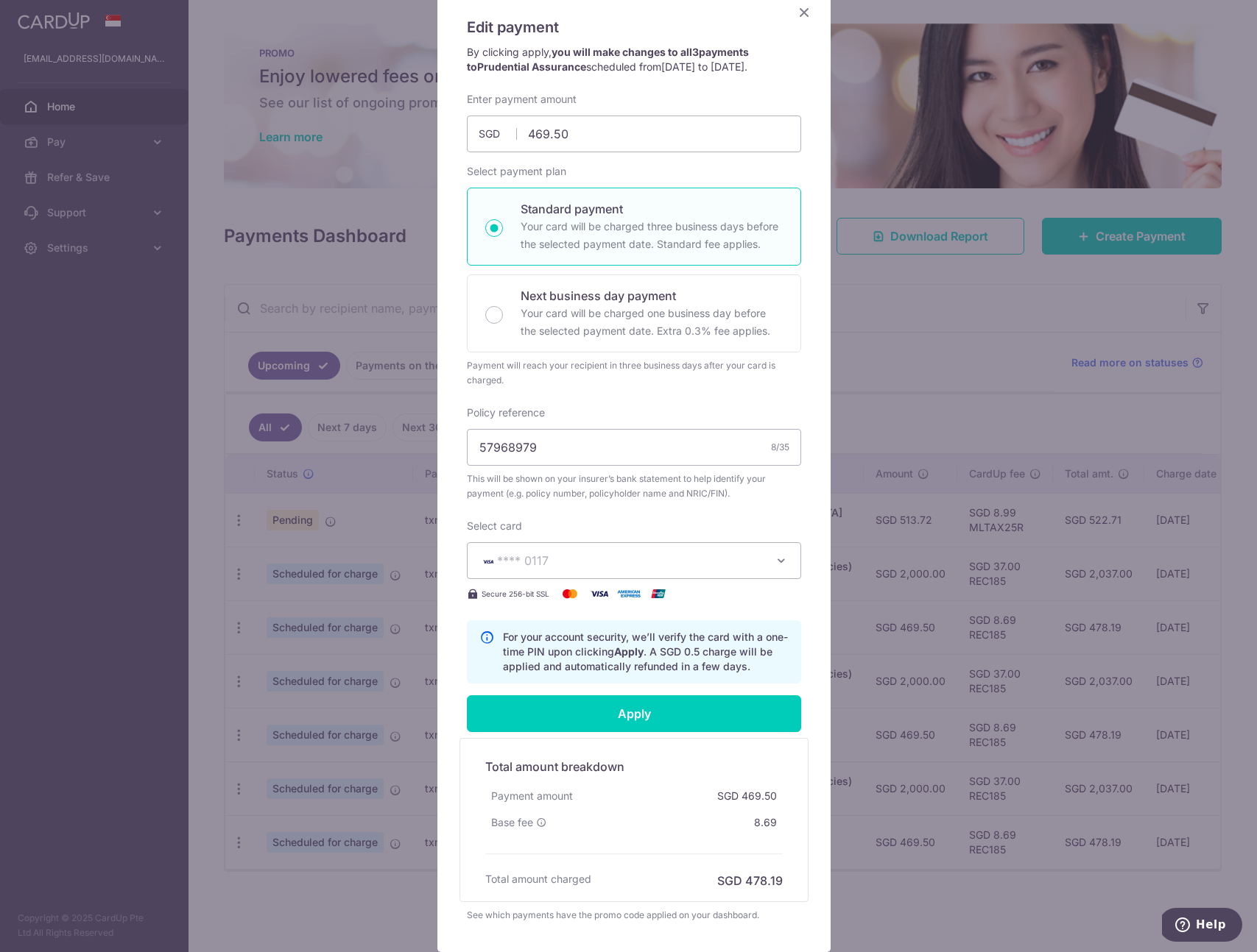
type input "Successfully Applied"
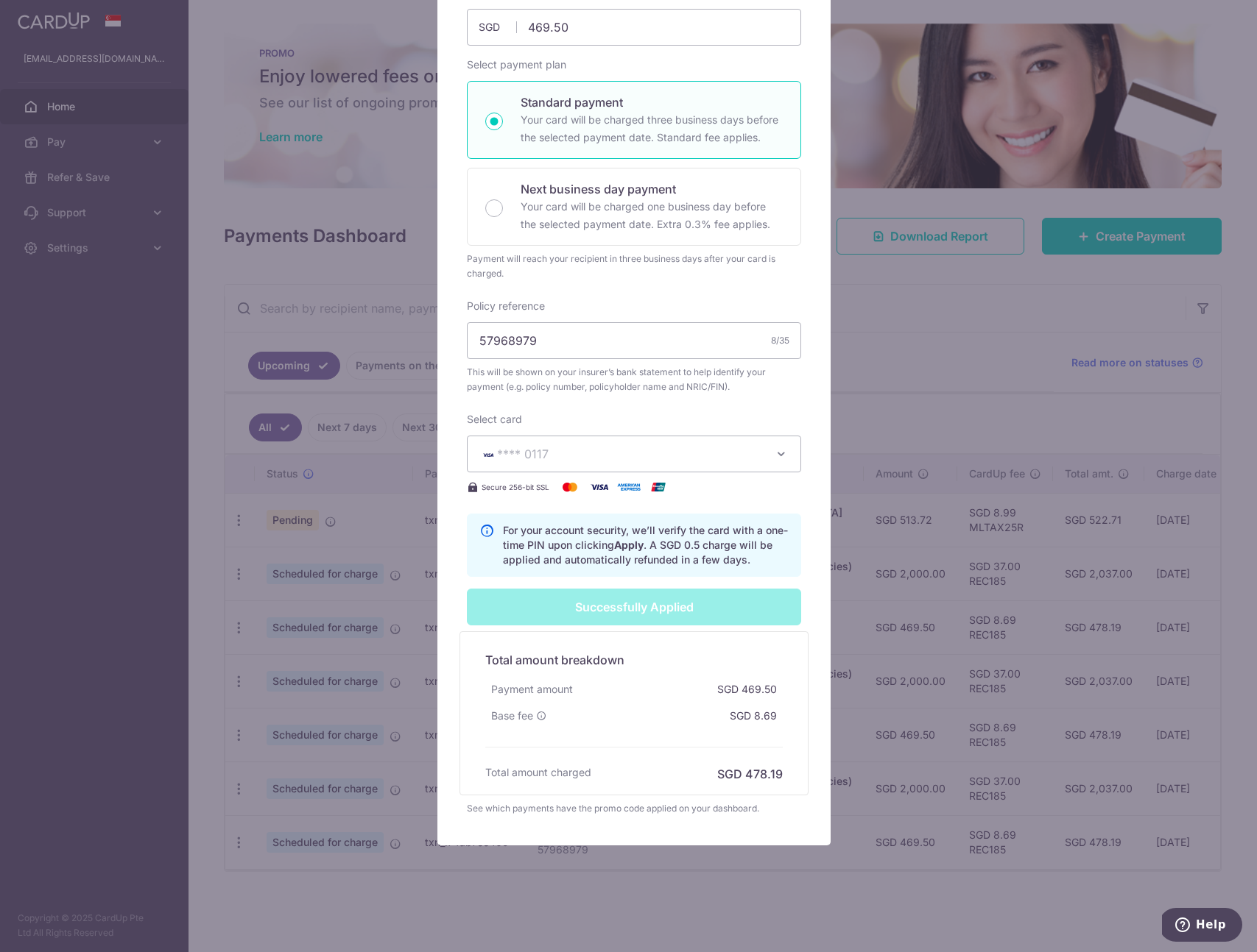
scroll to position [0, 0]
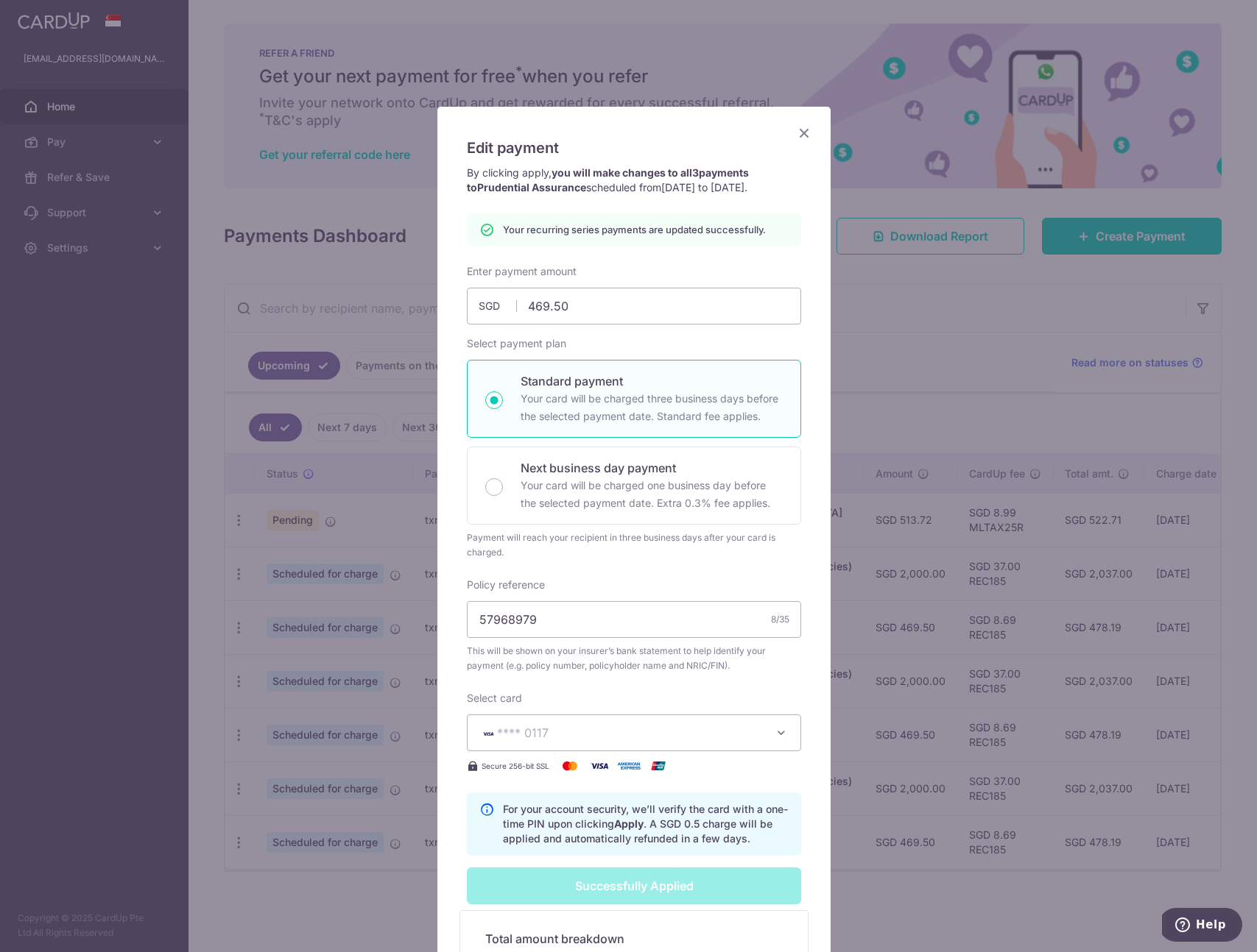
click at [795, 134] on icon "Close" at bounding box center [804, 133] width 18 height 19
